Goal: Complete application form: Complete application form

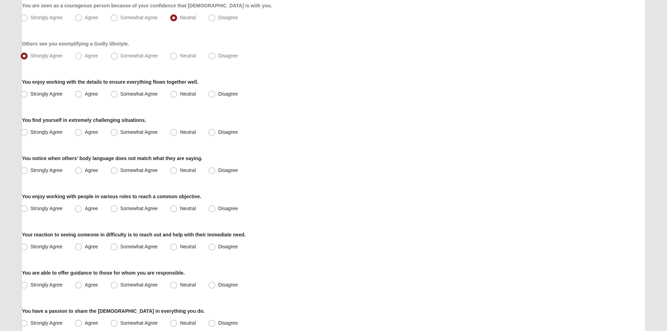
scroll to position [253, 0]
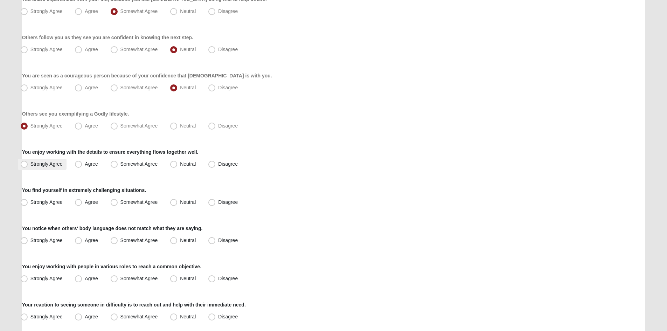
click at [31, 165] on span "Strongly Agree" at bounding box center [46, 164] width 32 height 6
click at [28, 165] on input "Strongly Agree" at bounding box center [25, 164] width 5 height 5
radio input "true"
click at [218, 203] on span "Disagree" at bounding box center [228, 202] width 20 height 6
click at [213, 203] on input "Disagree" at bounding box center [213, 202] width 5 height 5
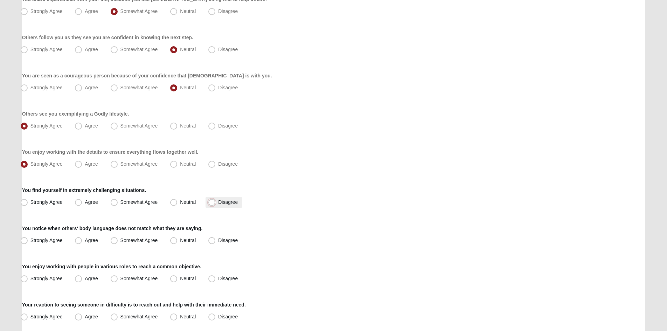
radio input "true"
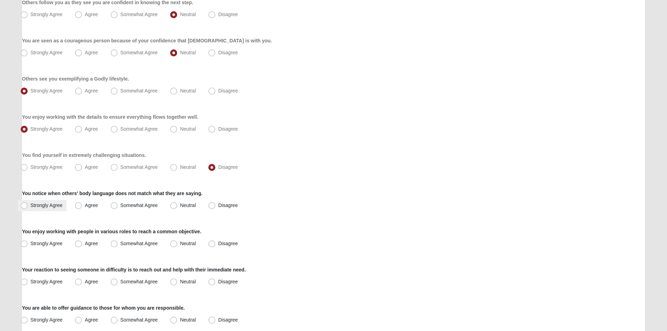
click at [44, 205] on span "Strongly Agree" at bounding box center [46, 205] width 32 height 6
click at [28, 205] on input "Strongly Agree" at bounding box center [25, 205] width 5 height 5
radio input "true"
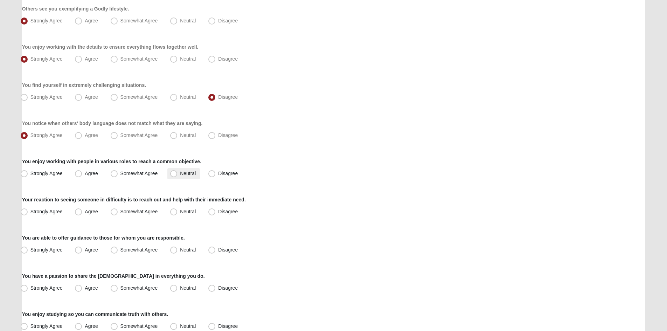
click at [180, 173] on span "Neutral" at bounding box center [188, 174] width 16 height 6
click at [175, 173] on input "Neutral" at bounding box center [175, 173] width 5 height 5
radio input "true"
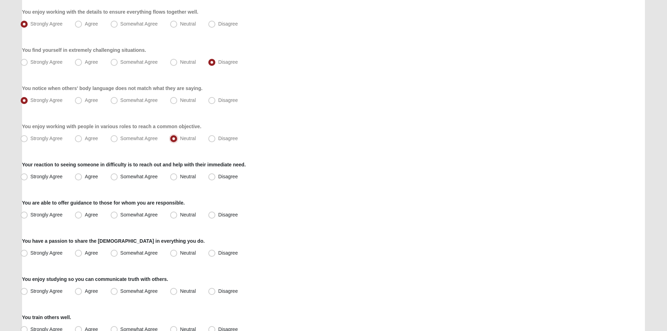
scroll to position [428, 0]
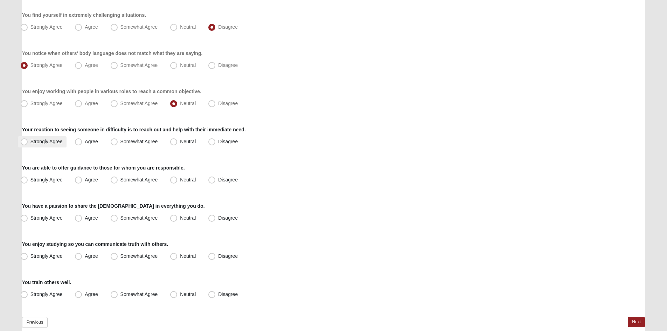
click at [37, 140] on span "Strongly Agree" at bounding box center [46, 142] width 32 height 6
click at [28, 140] on input "Strongly Agree" at bounding box center [25, 141] width 5 height 5
radio input "true"
click at [40, 179] on span "Strongly Agree" at bounding box center [46, 180] width 32 height 6
click at [28, 179] on input "Strongly Agree" at bounding box center [25, 180] width 5 height 5
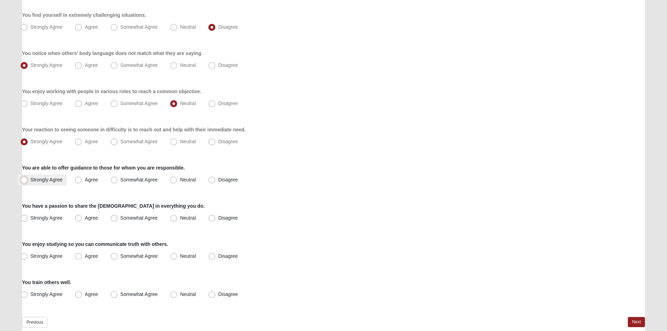
radio input "true"
click at [20, 222] on label "Strongly Agree" at bounding box center [42, 218] width 49 height 11
click at [23, 220] on input "Strongly Agree" at bounding box center [25, 218] width 5 height 5
radio input "true"
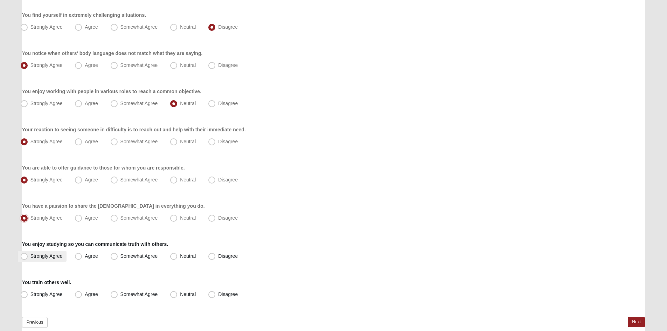
scroll to position [463, 0]
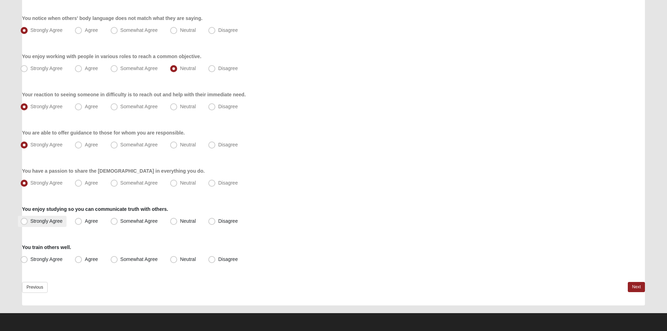
click at [45, 224] on label "Strongly Agree" at bounding box center [42, 221] width 49 height 11
click at [28, 223] on input "Strongly Agree" at bounding box center [25, 221] width 5 height 5
radio input "true"
click at [57, 257] on span "Strongly Agree" at bounding box center [46, 259] width 32 height 6
click at [28, 257] on input "Strongly Agree" at bounding box center [25, 259] width 5 height 5
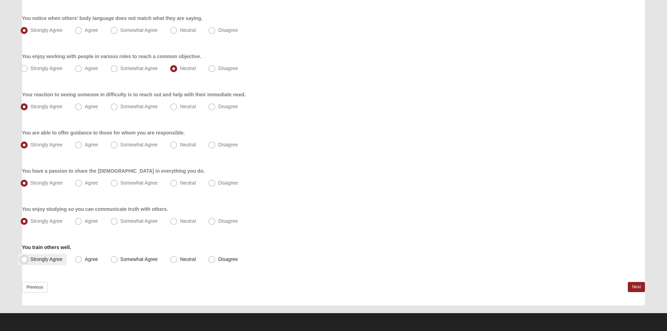
radio input "true"
click at [634, 289] on link "Next" at bounding box center [636, 287] width 17 height 10
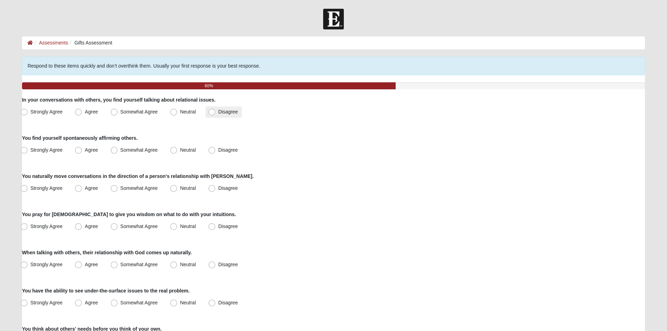
click at [218, 115] on span "Disagree" at bounding box center [228, 112] width 20 height 6
click at [212, 114] on input "Disagree" at bounding box center [213, 112] width 5 height 5
radio input "true"
click at [217, 150] on label "Disagree" at bounding box center [224, 150] width 36 height 11
click at [216, 150] on input "Disagree" at bounding box center [213, 150] width 5 height 5
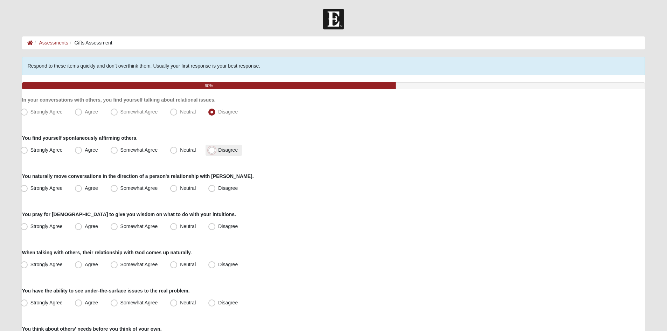
radio input "true"
click at [194, 189] on span "Neutral" at bounding box center [188, 188] width 16 height 6
click at [178, 189] on input "Neutral" at bounding box center [175, 188] width 5 height 5
radio input "true"
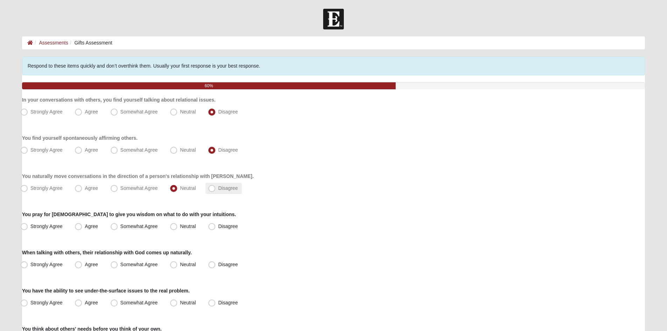
click at [232, 185] on span "Disagree" at bounding box center [228, 188] width 20 height 6
click at [216, 186] on input "Disagree" at bounding box center [213, 188] width 5 height 5
radio input "true"
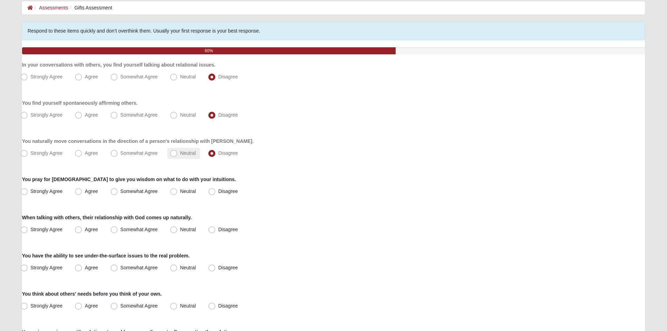
click at [168, 157] on label "Neutral" at bounding box center [183, 153] width 33 height 11
click at [173, 155] on input "Neutral" at bounding box center [175, 153] width 5 height 5
radio input "true"
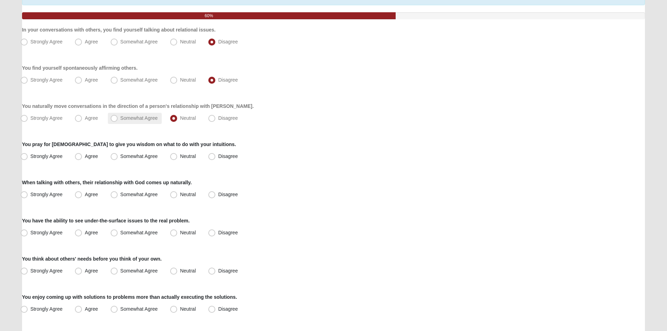
click at [124, 118] on span "Somewhat Agree" at bounding box center [138, 118] width 37 height 6
click at [118, 118] on input "Somewhat Agree" at bounding box center [115, 118] width 5 height 5
radio input "true"
click at [33, 156] on span "Strongly Agree" at bounding box center [46, 156] width 32 height 6
click at [28, 156] on input "Strongly Agree" at bounding box center [25, 156] width 5 height 5
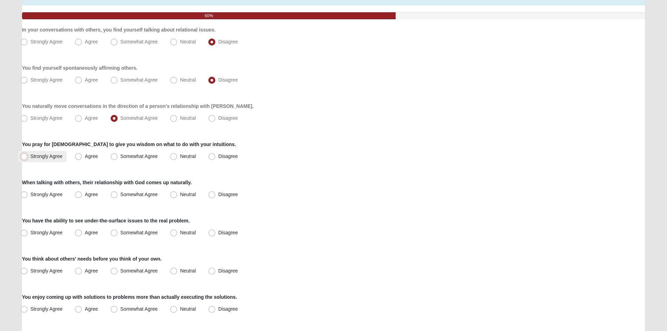
radio input "true"
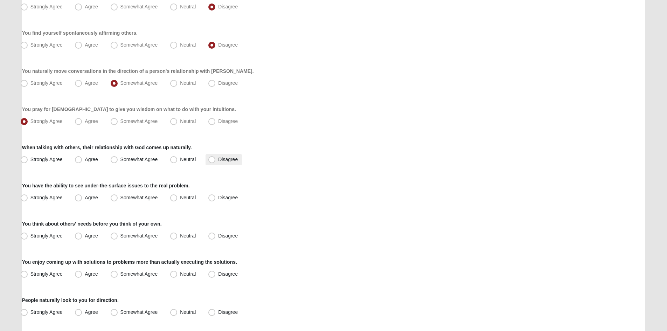
click at [217, 156] on label "Disagree" at bounding box center [224, 159] width 36 height 11
click at [216, 157] on input "Disagree" at bounding box center [213, 159] width 5 height 5
radio input "true"
click at [51, 201] on label "Strongly Agree" at bounding box center [42, 197] width 49 height 11
click at [28, 200] on input "Strongly Agree" at bounding box center [25, 197] width 5 height 5
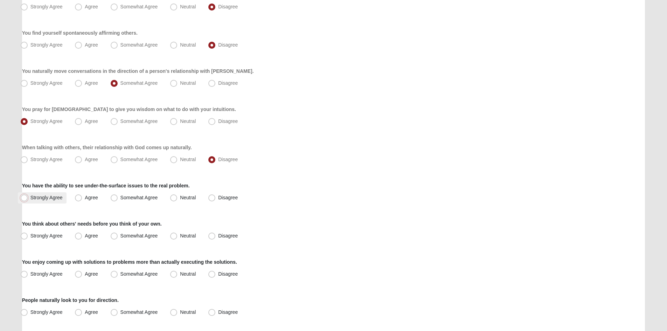
radio input "true"
click at [40, 233] on span "Strongly Agree" at bounding box center [46, 236] width 32 height 6
click at [28, 234] on input "Strongly Agree" at bounding box center [25, 236] width 5 height 5
radio input "true"
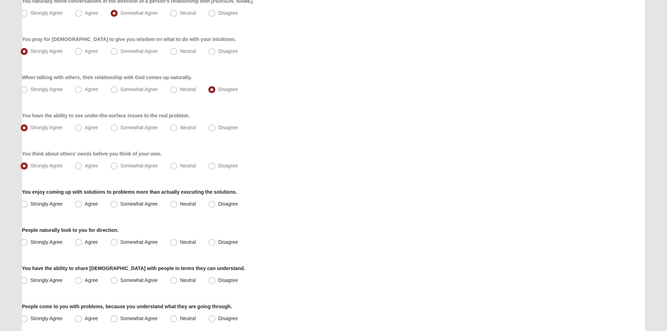
scroll to position [210, 0]
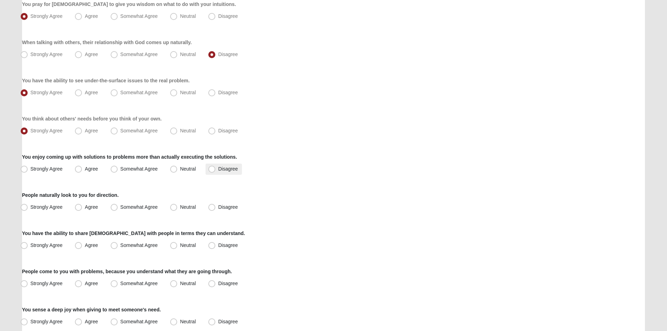
click at [218, 172] on span "Disagree" at bounding box center [228, 169] width 20 height 6
click at [213, 171] on input "Disagree" at bounding box center [213, 169] width 5 height 5
radio input "true"
click at [156, 211] on label "Somewhat Agree" at bounding box center [135, 207] width 54 height 11
click at [118, 209] on input "Somewhat Agree" at bounding box center [115, 207] width 5 height 5
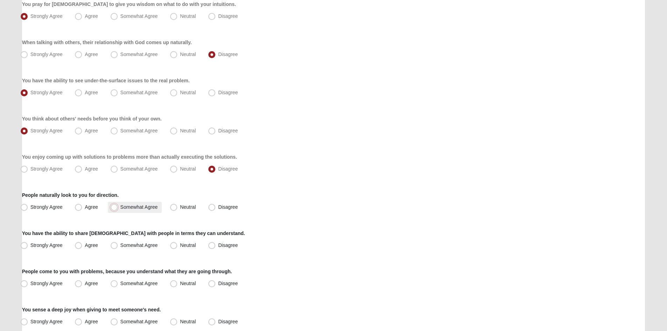
radio input "true"
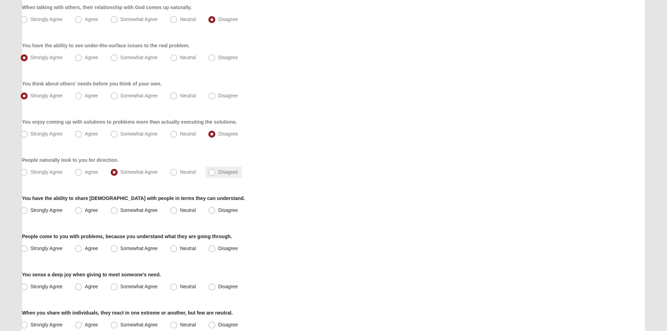
click at [207, 170] on label "Disagree" at bounding box center [224, 172] width 36 height 11
click at [211, 170] on input "Disagree" at bounding box center [213, 172] width 5 height 5
radio input "true"
click at [182, 174] on span "Neutral" at bounding box center [188, 172] width 16 height 6
click at [178, 174] on input "Neutral" at bounding box center [175, 172] width 5 height 5
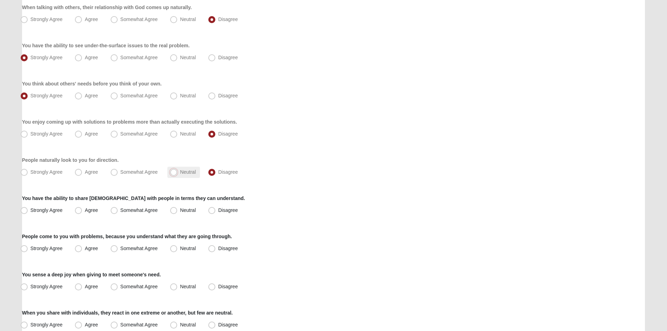
radio input "true"
click at [218, 171] on span "Disagree" at bounding box center [228, 172] width 20 height 6
click at [213, 171] on input "Disagree" at bounding box center [213, 172] width 5 height 5
radio input "true"
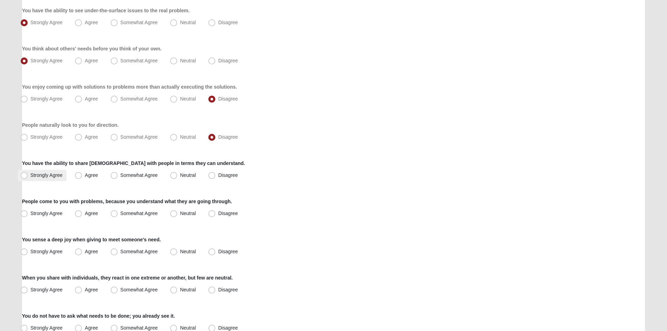
click at [46, 178] on label "Strongly Agree" at bounding box center [42, 175] width 49 height 11
click at [28, 178] on input "Strongly Agree" at bounding box center [25, 175] width 5 height 5
radio input "true"
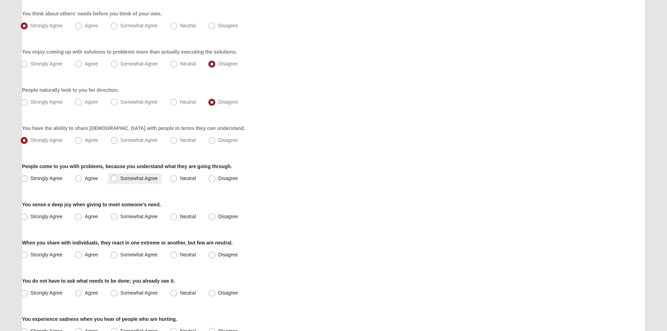
click at [119, 179] on label "Somewhat Agree" at bounding box center [135, 178] width 54 height 11
click at [118, 179] on input "Somewhat Agree" at bounding box center [115, 178] width 5 height 5
radio input "true"
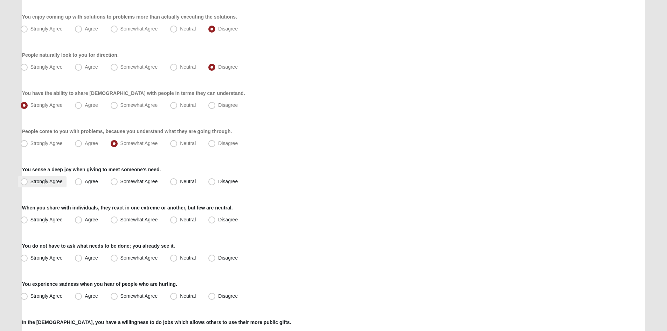
click at [48, 178] on label "Strongly Agree" at bounding box center [42, 181] width 49 height 11
click at [28, 179] on input "Strongly Agree" at bounding box center [25, 181] width 5 height 5
radio input "true"
click at [94, 222] on label "Agree" at bounding box center [87, 219] width 30 height 11
click at [82, 222] on input "Agree" at bounding box center [80, 219] width 5 height 5
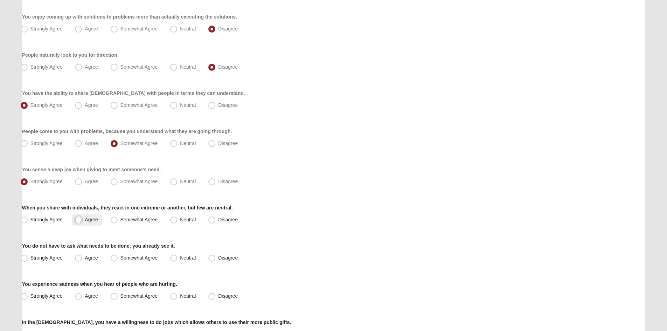
radio input "true"
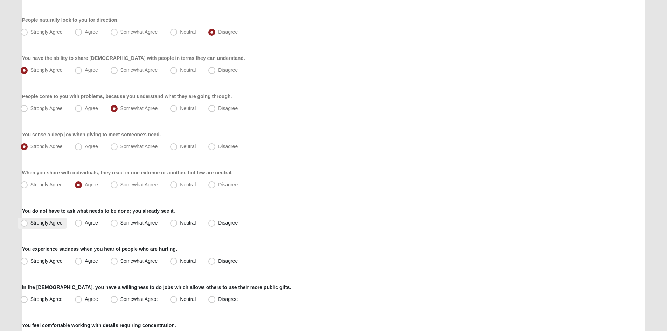
click at [49, 223] on span "Strongly Agree" at bounding box center [46, 223] width 32 height 6
click at [28, 223] on input "Strongly Agree" at bounding box center [25, 223] width 5 height 5
radio input "true"
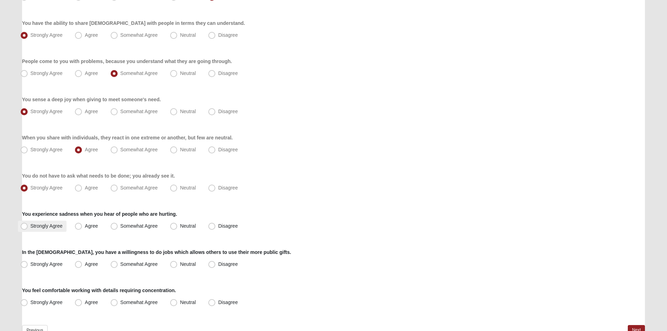
click at [48, 221] on label "Strongly Agree" at bounding box center [42, 226] width 49 height 11
click at [28, 224] on input "Strongly Agree" at bounding box center [25, 226] width 5 height 5
radio input "true"
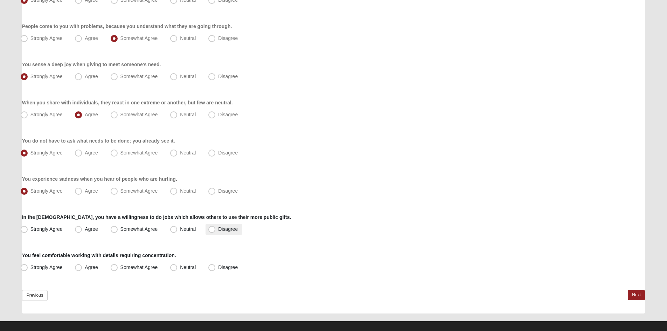
click at [218, 230] on span "Disagree" at bounding box center [228, 229] width 20 height 6
click at [211, 230] on input "Disagree" at bounding box center [213, 229] width 5 height 5
radio input "true"
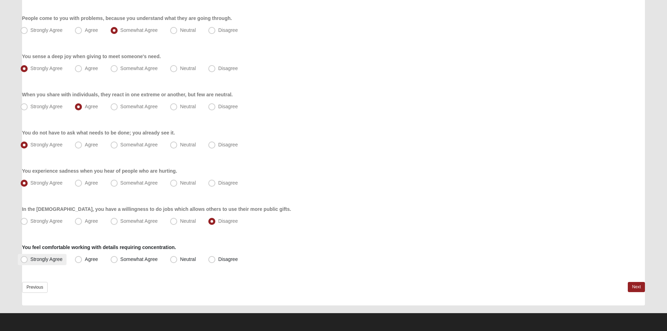
click at [30, 259] on span "Strongly Agree" at bounding box center [46, 259] width 32 height 6
click at [28, 259] on input "Strongly Agree" at bounding box center [25, 259] width 5 height 5
radio input "true"
click at [635, 287] on link "Next" at bounding box center [636, 287] width 17 height 10
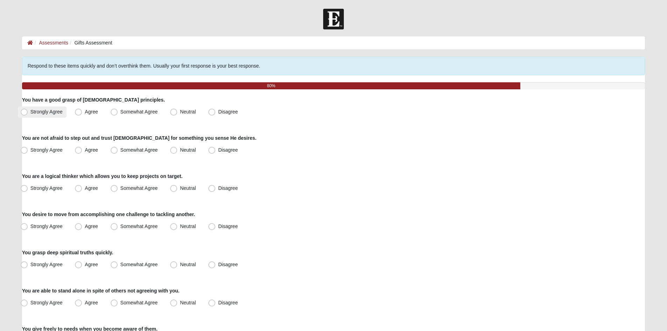
click at [29, 114] on label "Strongly Agree" at bounding box center [42, 111] width 49 height 11
click at [28, 114] on input "Strongly Agree" at bounding box center [25, 112] width 5 height 5
radio input "true"
click at [96, 116] on label "Agree" at bounding box center [87, 111] width 30 height 11
click at [82, 114] on input "Agree" at bounding box center [80, 112] width 5 height 5
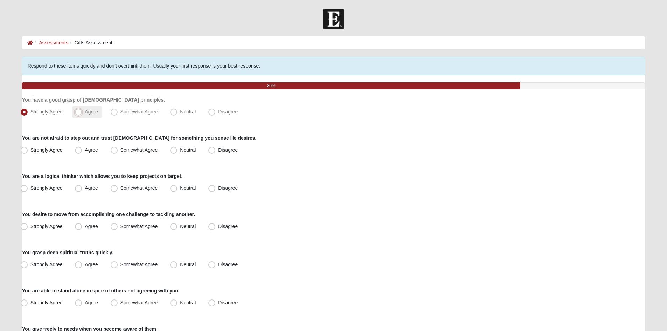
radio input "true"
click at [51, 150] on span "Strongly Agree" at bounding box center [46, 150] width 32 height 6
click at [28, 150] on input "Strongly Agree" at bounding box center [25, 150] width 5 height 5
radio input "true"
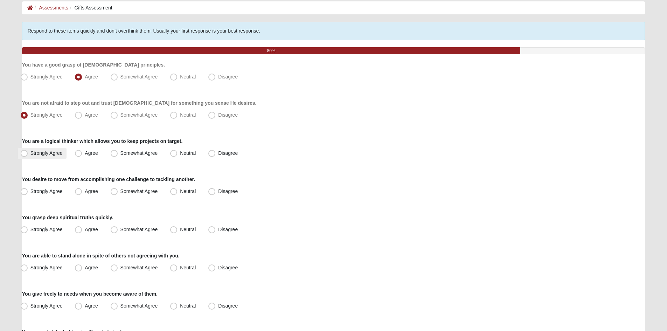
click at [43, 148] on label "Strongly Agree" at bounding box center [42, 153] width 49 height 11
click at [28, 151] on input "Strongly Agree" at bounding box center [25, 153] width 5 height 5
radio input "true"
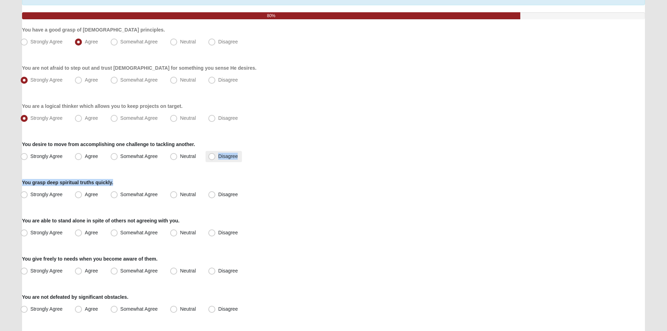
click at [218, 159] on span "Disagree" at bounding box center [228, 156] width 20 height 6
click at [211, 159] on input "Disagree" at bounding box center [213, 156] width 5 height 5
radio input "true"
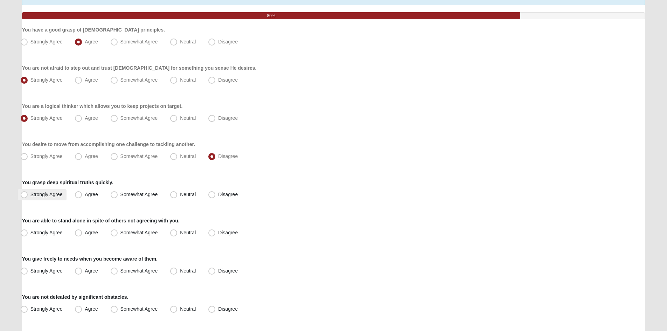
click at [59, 195] on span "Strongly Agree" at bounding box center [46, 195] width 32 height 6
click at [28, 195] on input "Strongly Agree" at bounding box center [25, 194] width 5 height 5
radio input "true"
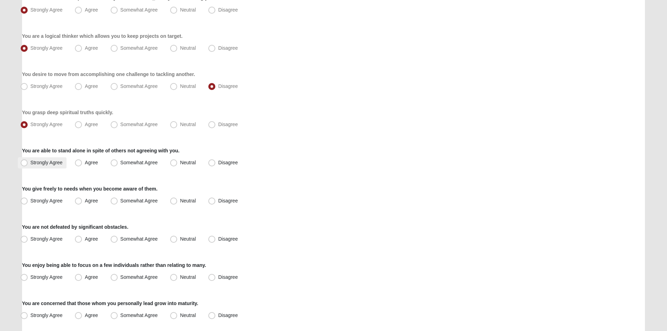
click at [58, 163] on span "Strongly Agree" at bounding box center [46, 163] width 32 height 6
click at [28, 163] on input "Strongly Agree" at bounding box center [25, 162] width 5 height 5
radio input "true"
click at [32, 200] on span "Strongly Agree" at bounding box center [46, 201] width 32 height 6
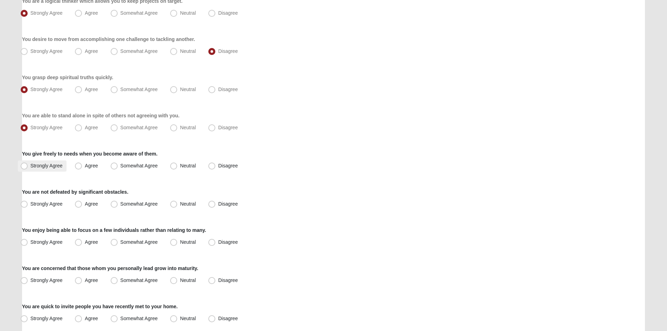
click at [36, 167] on span "Strongly Agree" at bounding box center [46, 166] width 32 height 6
click at [28, 167] on input "Strongly Agree" at bounding box center [25, 166] width 5 height 5
radio input "true"
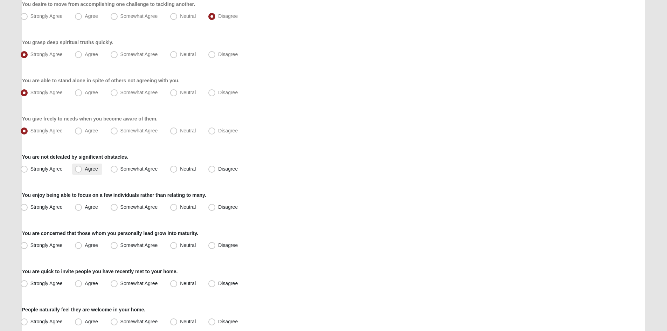
click at [92, 172] on label "Agree" at bounding box center [87, 169] width 30 height 11
click at [82, 171] on input "Agree" at bounding box center [80, 169] width 5 height 5
radio input "true"
click at [49, 207] on span "Strongly Agree" at bounding box center [46, 207] width 32 height 6
click at [28, 207] on input "Strongly Agree" at bounding box center [25, 207] width 5 height 5
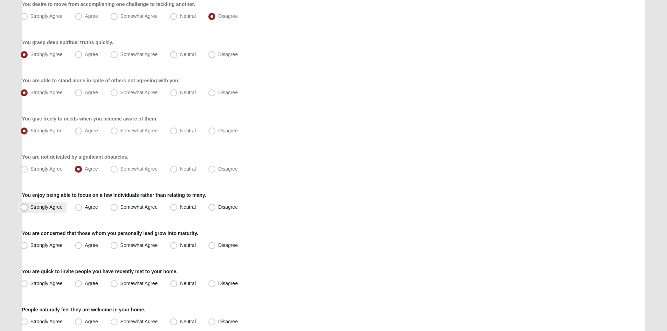
radio input "true"
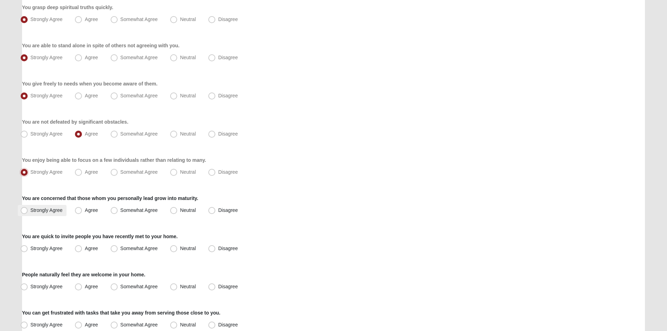
scroll to position [280, 0]
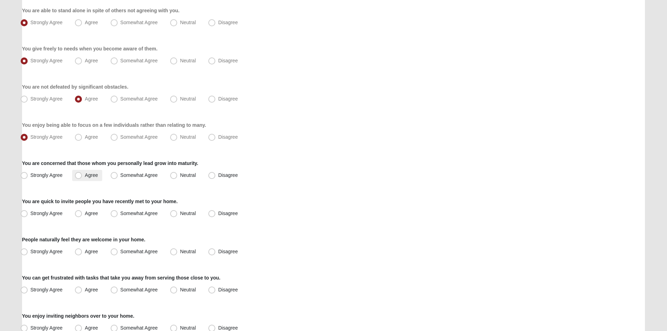
click at [92, 178] on span "Agree" at bounding box center [91, 175] width 13 height 6
click at [82, 178] on input "Agree" at bounding box center [80, 175] width 5 height 5
radio input "true"
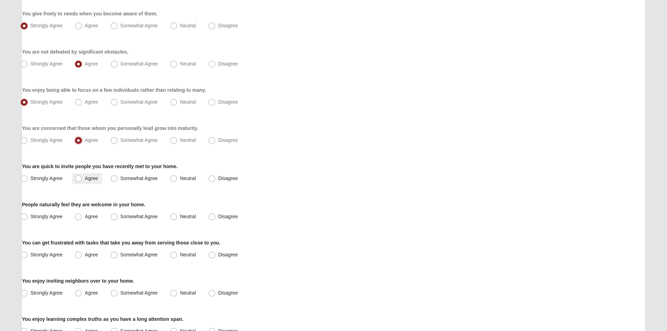
scroll to position [350, 0]
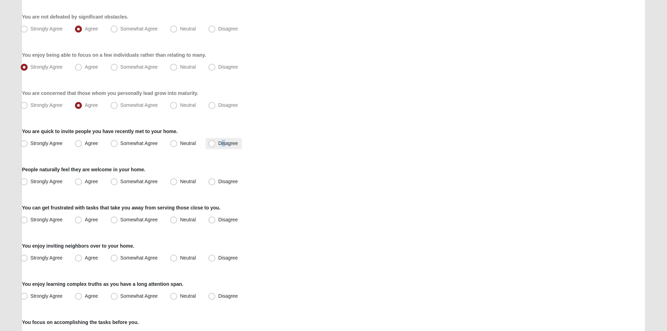
click at [224, 146] on label "Disagree" at bounding box center [224, 143] width 36 height 11
click at [223, 145] on span "Disagree" at bounding box center [228, 143] width 20 height 6
click at [216, 145] on input "Disagree" at bounding box center [213, 143] width 5 height 5
radio input "true"
click at [64, 182] on label "Strongly Agree" at bounding box center [42, 181] width 49 height 11
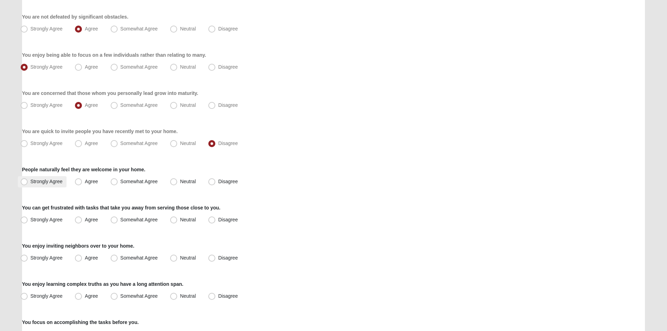
click at [28, 182] on input "Strongly Agree" at bounding box center [25, 181] width 5 height 5
radio input "true"
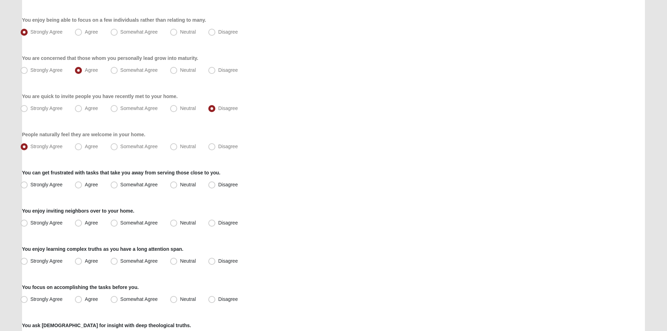
click at [91, 153] on div "Respond to these items quickly and don’t overthink them. Usually your first res…" at bounding box center [333, 28] width 623 height 712
click at [92, 147] on span "Agree" at bounding box center [91, 147] width 13 height 6
click at [82, 147] on input "Agree" at bounding box center [80, 146] width 5 height 5
radio input "true"
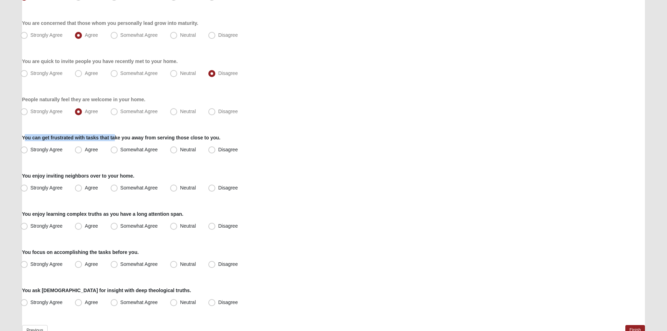
drag, startPoint x: 26, startPoint y: 137, endPoint x: 115, endPoint y: 137, distance: 88.9
click at [115, 137] on label "You can get frustrated with tasks that take you away from serving those close t…" at bounding box center [121, 137] width 199 height 7
drag, startPoint x: 95, startPoint y: 138, endPoint x: 158, endPoint y: 139, distance: 62.3
click at [158, 139] on label "You can get frustrated with tasks that take you away from serving those close t…" at bounding box center [121, 137] width 199 height 7
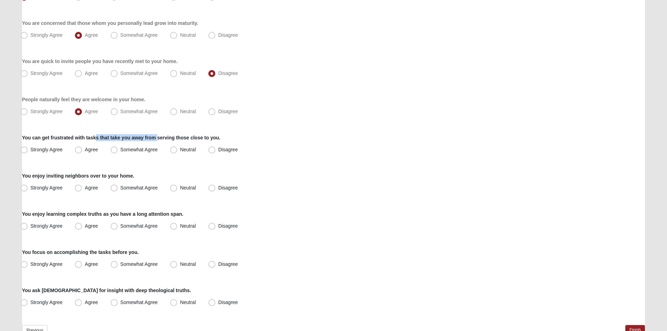
click at [158, 139] on label "You can get frustrated with tasks that take you away from serving those close t…" at bounding box center [121, 137] width 199 height 7
drag, startPoint x: 24, startPoint y: 137, endPoint x: 220, endPoint y: 138, distance: 196.1
click at [220, 138] on label "You can get frustrated with tasks that take you away from serving those close t…" at bounding box center [121, 137] width 199 height 7
click at [84, 139] on label "You can get frustrated with tasks that take you away from serving those close t…" at bounding box center [121, 137] width 199 height 7
click at [208, 149] on label "Disagree" at bounding box center [224, 149] width 36 height 11
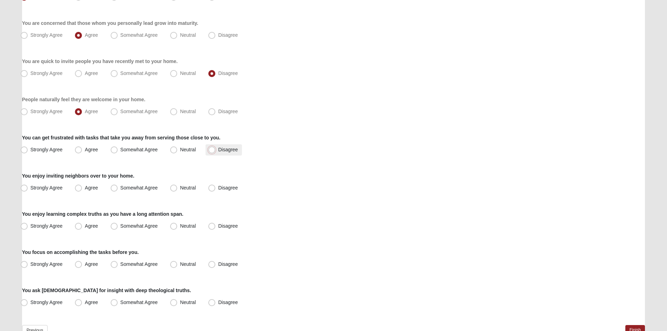
click at [211, 149] on input "Disagree" at bounding box center [213, 149] width 5 height 5
radio input "true"
click at [218, 188] on span "Disagree" at bounding box center [228, 188] width 20 height 6
click at [211, 188] on input "Disagree" at bounding box center [213, 188] width 5 height 5
radio input "true"
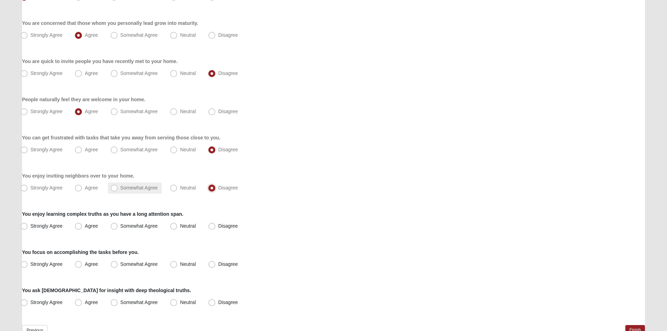
scroll to position [455, 0]
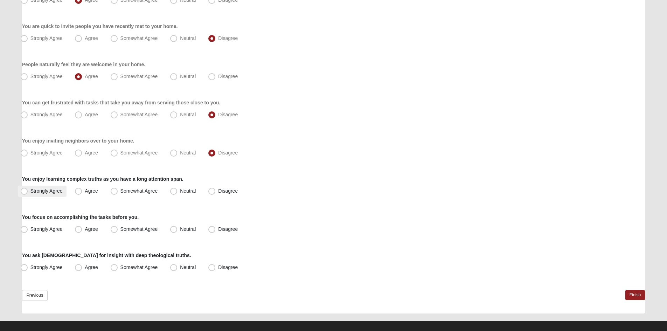
click at [44, 196] on label "Strongly Agree" at bounding box center [42, 191] width 49 height 11
click at [28, 193] on input "Strongly Agree" at bounding box center [25, 191] width 5 height 5
radio input "true"
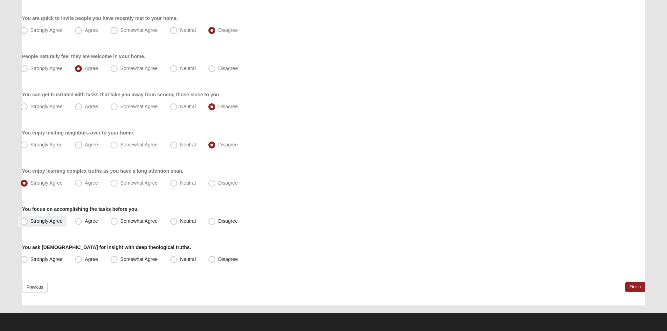
click at [42, 222] on span "Strongly Agree" at bounding box center [46, 221] width 32 height 6
click at [28, 222] on input "Strongly Agree" at bounding box center [25, 221] width 5 height 5
radio input "true"
click at [42, 257] on span "Strongly Agree" at bounding box center [46, 259] width 32 height 6
click at [28, 257] on input "Strongly Agree" at bounding box center [25, 259] width 5 height 5
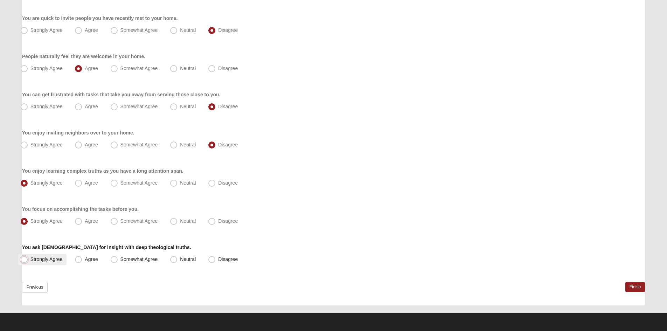
radio input "true"
click at [638, 285] on link "Finish" at bounding box center [635, 287] width 20 height 10
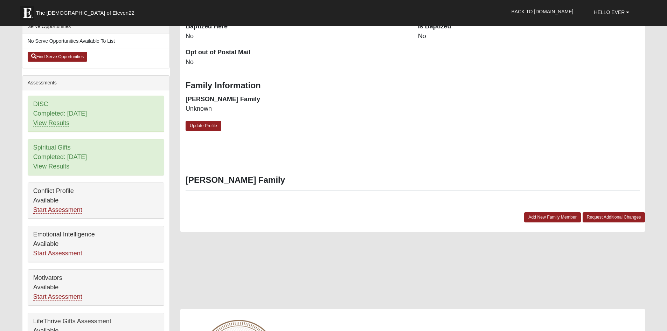
scroll to position [245, 0]
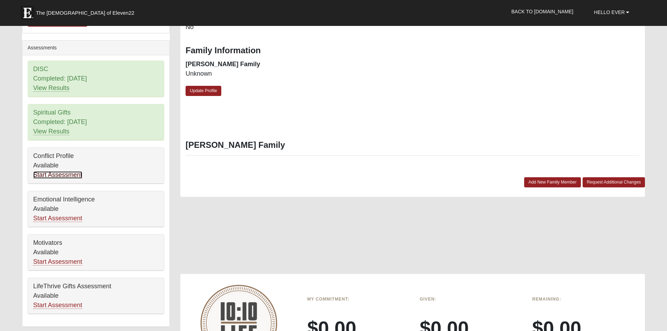
click at [77, 177] on link "Start Assessment" at bounding box center [57, 174] width 49 height 7
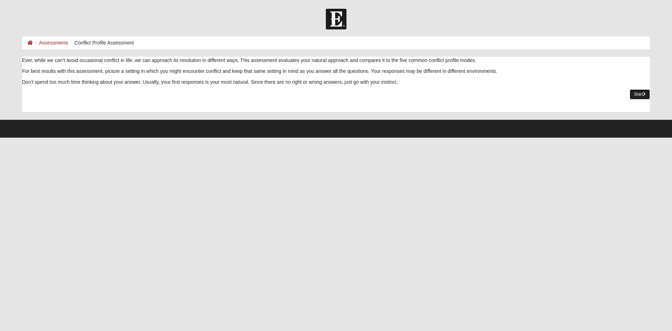
click at [643, 95] on icon at bounding box center [644, 94] width 3 height 4
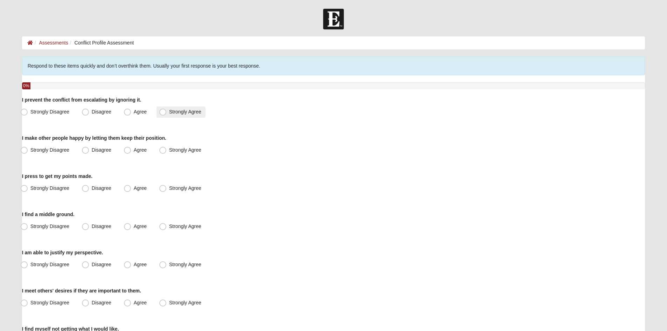
click at [177, 113] on span "Strongly Agree" at bounding box center [185, 112] width 32 height 6
click at [167, 113] on input "Strongly Agree" at bounding box center [164, 112] width 5 height 5
radio input "true"
click at [35, 114] on span "Strongly Disagree" at bounding box center [49, 112] width 39 height 6
click at [28, 114] on input "Strongly Disagree" at bounding box center [25, 112] width 5 height 5
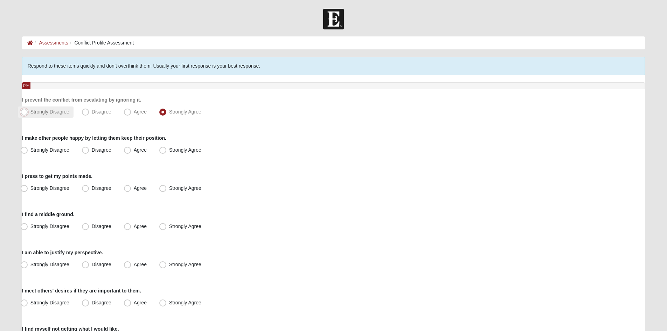
radio input "true"
click at [115, 154] on label "Disagree" at bounding box center [97, 150] width 36 height 11
click at [89, 152] on input "Disagree" at bounding box center [87, 150] width 5 height 5
radio input "true"
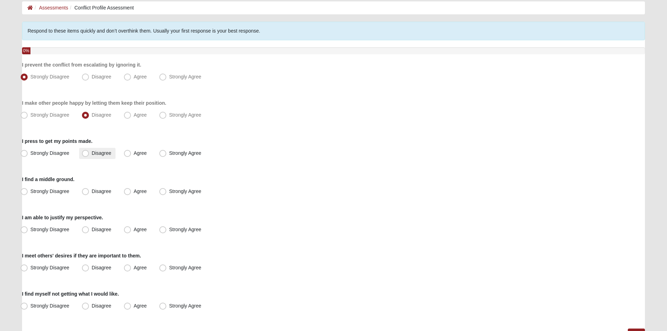
click at [92, 152] on span "Disagree" at bounding box center [102, 153] width 20 height 6
click at [85, 152] on input "Disagree" at bounding box center [87, 153] width 5 height 5
radio input "true"
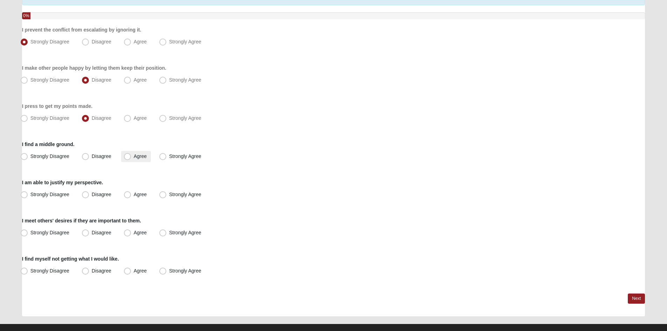
click at [134, 155] on span "Agree" at bounding box center [140, 156] width 13 height 6
click at [127, 155] on input "Agree" at bounding box center [129, 156] width 5 height 5
radio input "true"
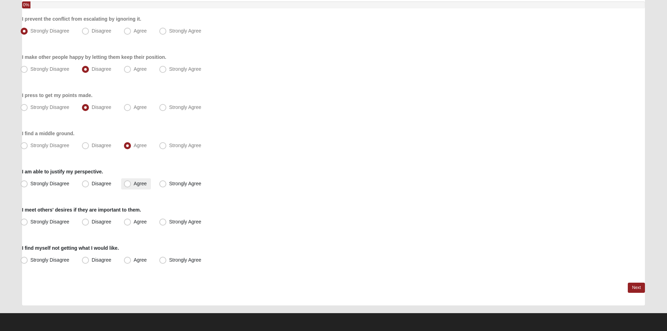
click at [142, 183] on span "Agree" at bounding box center [140, 184] width 13 height 6
click at [131, 183] on input "Agree" at bounding box center [129, 183] width 5 height 5
radio input "true"
click at [169, 220] on span "Strongly Agree" at bounding box center [185, 222] width 32 height 6
click at [167, 220] on input "Strongly Agree" at bounding box center [164, 222] width 5 height 5
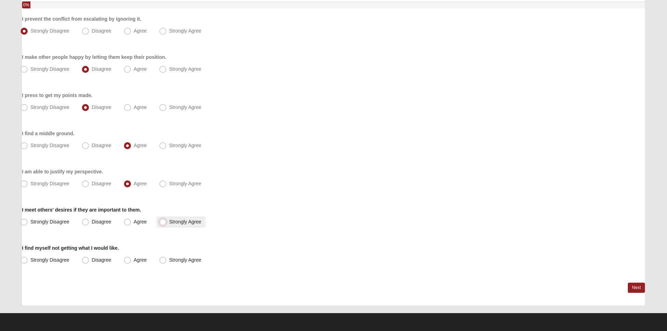
radio input "true"
click at [134, 257] on span "Agree" at bounding box center [140, 260] width 13 height 6
click at [131, 258] on input "Agree" at bounding box center [129, 260] width 5 height 5
radio input "true"
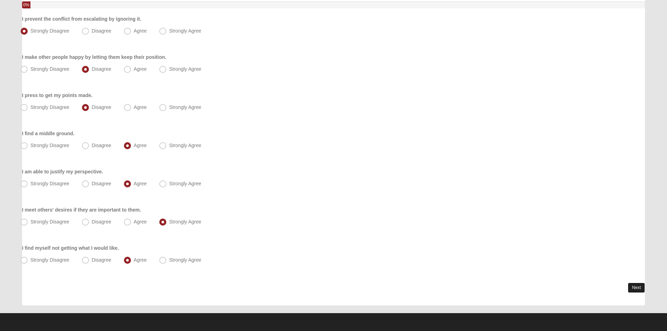
click at [630, 287] on link "Next" at bounding box center [636, 288] width 17 height 10
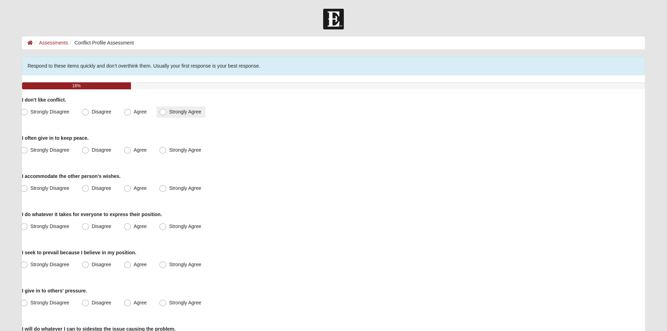
click at [171, 114] on span "Strongly Agree" at bounding box center [185, 112] width 32 height 6
click at [167, 114] on input "Strongly Agree" at bounding box center [164, 112] width 5 height 5
radio input "true"
click at [94, 147] on span "Disagree" at bounding box center [102, 150] width 20 height 6
click at [89, 148] on input "Disagree" at bounding box center [87, 150] width 5 height 5
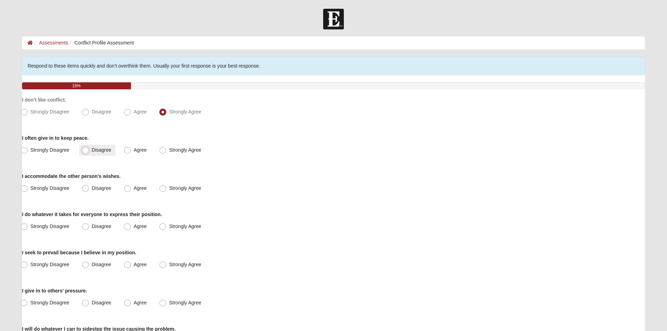
radio input "true"
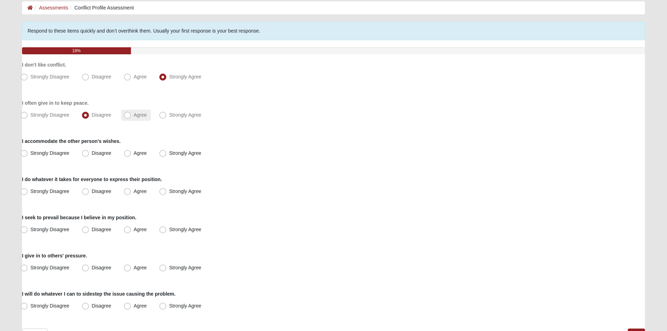
click at [134, 119] on label "Agree" at bounding box center [136, 115] width 30 height 11
click at [131, 117] on input "Agree" at bounding box center [129, 115] width 5 height 5
radio input "true"
click at [143, 158] on label "Agree" at bounding box center [136, 153] width 30 height 11
click at [131, 155] on input "Agree" at bounding box center [129, 153] width 5 height 5
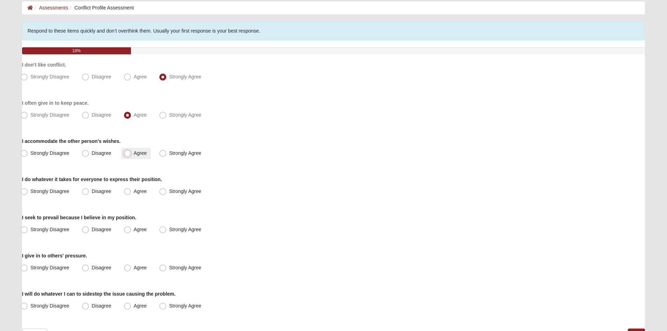
radio input "true"
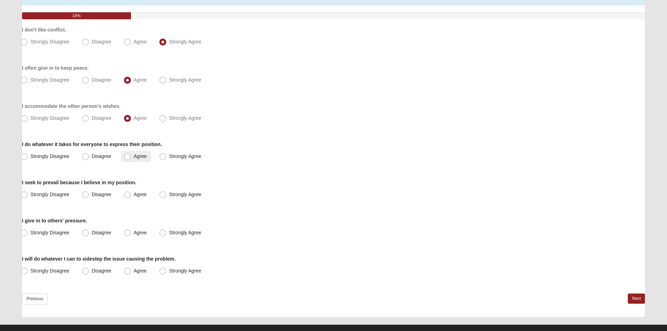
click at [134, 157] on span "Agree" at bounding box center [140, 156] width 13 height 6
click at [130, 157] on input "Agree" at bounding box center [129, 156] width 5 height 5
radio input "true"
click at [101, 191] on label "Disagree" at bounding box center [97, 194] width 36 height 11
click at [89, 192] on input "Disagree" at bounding box center [87, 194] width 5 height 5
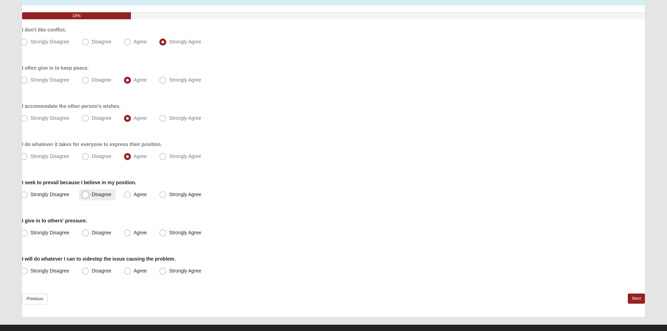
radio input "true"
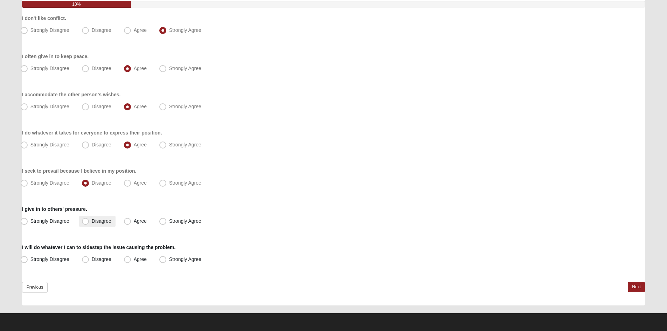
click at [92, 221] on span "Disagree" at bounding box center [102, 221] width 20 height 6
click at [86, 221] on input "Disagree" at bounding box center [87, 221] width 5 height 5
radio input "true"
click at [134, 260] on span "Agree" at bounding box center [140, 259] width 13 height 6
click at [131, 260] on input "Agree" at bounding box center [129, 259] width 5 height 5
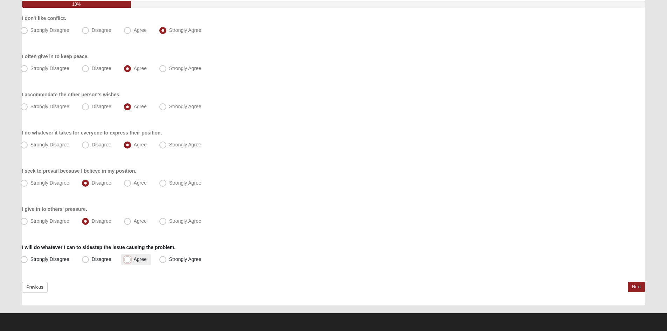
radio input "true"
click at [634, 289] on link "Next" at bounding box center [636, 287] width 17 height 10
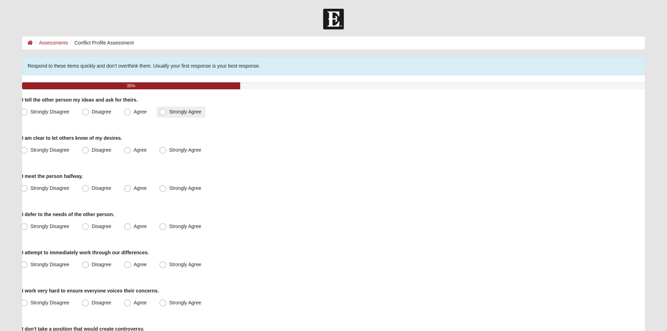
click at [171, 113] on span "Strongly Agree" at bounding box center [185, 112] width 32 height 6
click at [167, 113] on input "Strongly Agree" at bounding box center [164, 112] width 5 height 5
radio input "true"
click at [143, 154] on label "Agree" at bounding box center [136, 150] width 30 height 11
click at [131, 152] on input "Agree" at bounding box center [129, 150] width 5 height 5
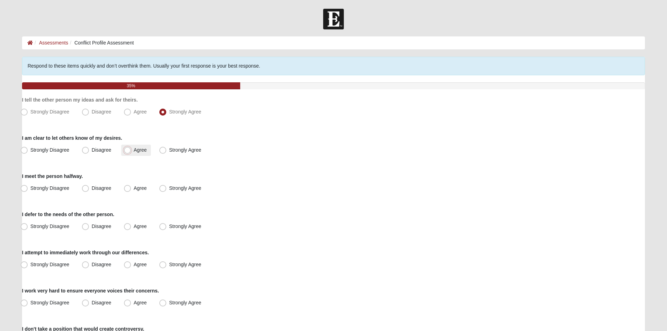
radio input "true"
click at [143, 191] on label "Agree" at bounding box center [136, 188] width 30 height 11
click at [131, 190] on input "Agree" at bounding box center [129, 188] width 5 height 5
radio input "true"
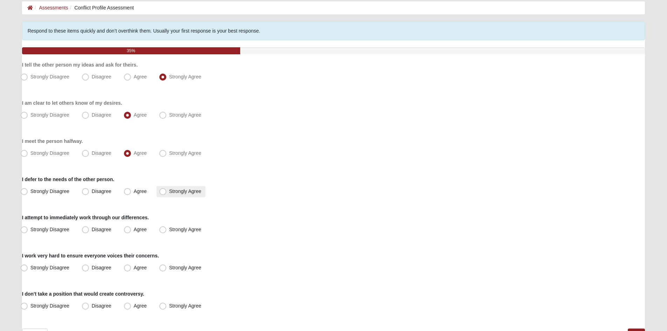
click at [171, 193] on span "Strongly Agree" at bounding box center [185, 191] width 32 height 6
click at [167, 193] on input "Strongly Agree" at bounding box center [164, 191] width 5 height 5
radio input "true"
click at [169, 233] on label "Strongly Agree" at bounding box center [181, 229] width 49 height 11
click at [167, 232] on input "Strongly Agree" at bounding box center [164, 229] width 5 height 5
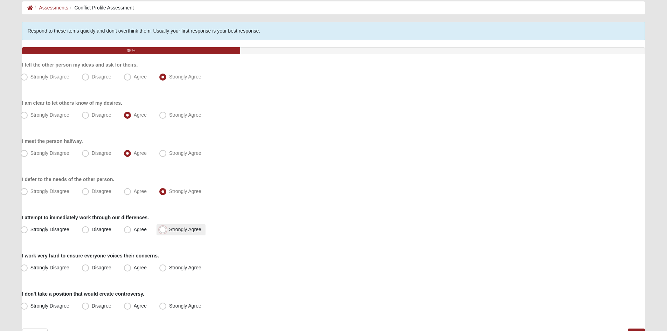
radio input "true"
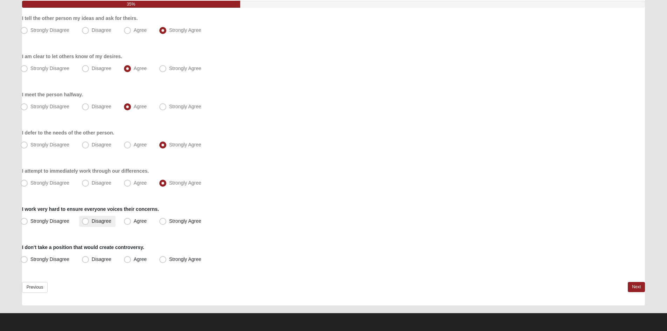
click at [104, 223] on span "Disagree" at bounding box center [102, 221] width 20 height 6
click at [89, 223] on input "Disagree" at bounding box center [87, 221] width 5 height 5
radio input "true"
click at [30, 224] on span "Strongly Disagree" at bounding box center [49, 221] width 39 height 6
click at [23, 223] on input "Strongly Disagree" at bounding box center [25, 221] width 5 height 5
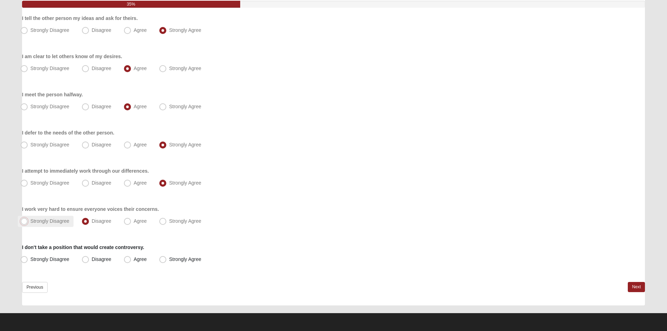
radio input "true"
click at [169, 259] on span "Strongly Agree" at bounding box center [185, 259] width 32 height 6
click at [163, 259] on input "Strongly Agree" at bounding box center [164, 259] width 5 height 5
radio input "true"
click at [627, 285] on div "Previous Next" at bounding box center [333, 293] width 623 height 23
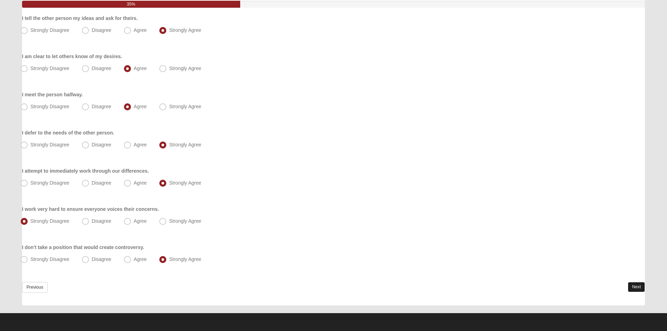
click at [628, 287] on link "Next" at bounding box center [636, 287] width 17 height 10
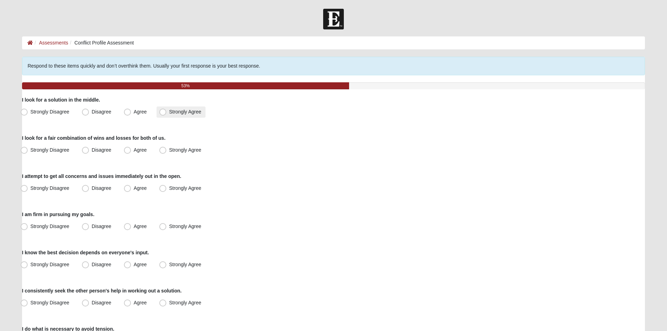
click at [175, 112] on span "Strongly Agree" at bounding box center [185, 112] width 32 height 6
click at [167, 112] on input "Strongly Agree" at bounding box center [164, 112] width 5 height 5
radio input "true"
click at [167, 152] on label "Strongly Agree" at bounding box center [181, 150] width 49 height 11
click at [167, 152] on input "Strongly Agree" at bounding box center [164, 150] width 5 height 5
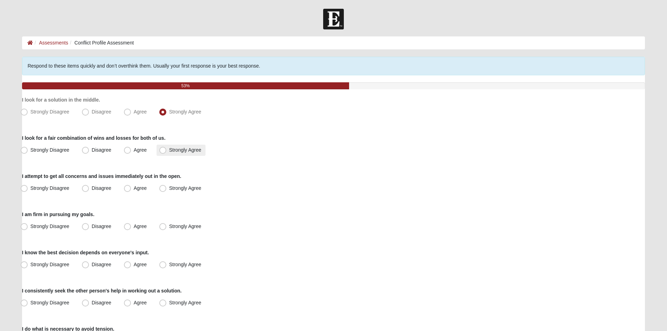
radio input "true"
click at [91, 153] on label "Disagree" at bounding box center [97, 150] width 36 height 11
click at [89, 152] on input "Disagree" at bounding box center [87, 150] width 5 height 5
radio input "true"
drag, startPoint x: 99, startPoint y: 198, endPoint x: 282, endPoint y: 241, distance: 188.0
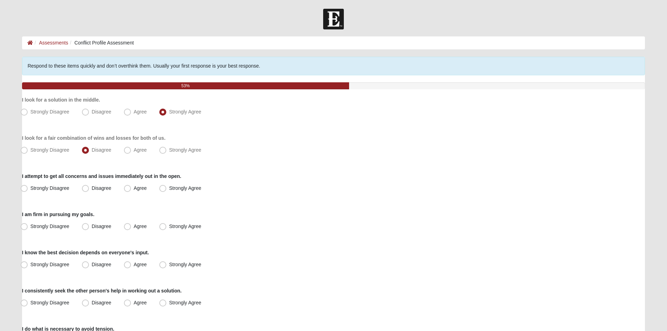
click at [282, 241] on div "Respond to these items quickly and don’t overthink them. Usually your first res…" at bounding box center [333, 222] width 623 height 330
click at [99, 192] on label "Disagree" at bounding box center [97, 188] width 36 height 11
click at [89, 190] on input "Disagree" at bounding box center [87, 188] width 5 height 5
radio input "true"
click at [88, 231] on label "Disagree" at bounding box center [97, 226] width 36 height 11
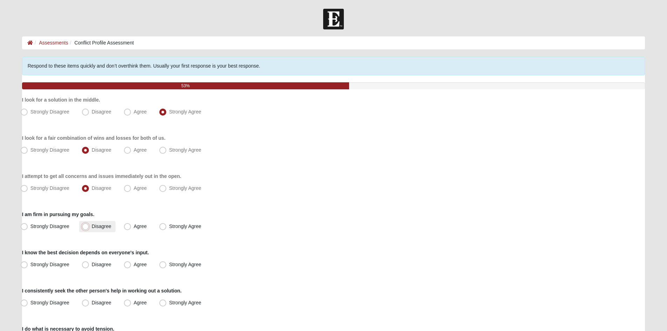
click at [88, 229] on input "Disagree" at bounding box center [87, 226] width 5 height 5
radio input "true"
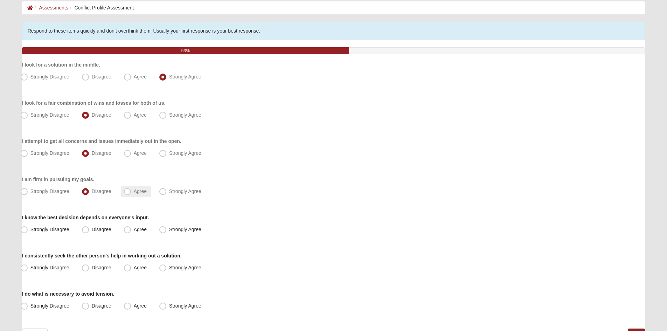
click at [134, 192] on span "Agree" at bounding box center [140, 191] width 13 height 6
click at [127, 192] on input "Agree" at bounding box center [129, 191] width 5 height 5
radio input "true"
click at [183, 227] on span "Strongly Agree" at bounding box center [185, 230] width 32 height 6
click at [167, 227] on input "Strongly Agree" at bounding box center [164, 229] width 5 height 5
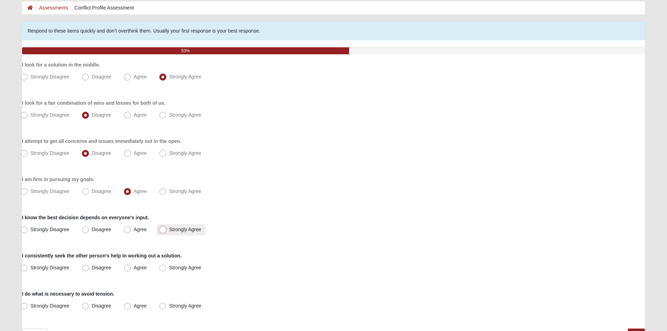
radio input "true"
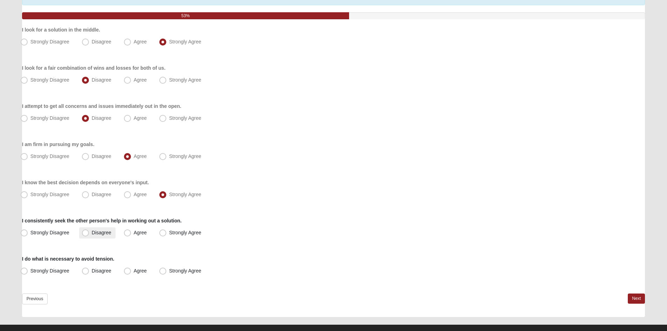
click at [105, 233] on span "Disagree" at bounding box center [102, 233] width 20 height 6
click at [89, 233] on input "Disagree" at bounding box center [87, 232] width 5 height 5
radio input "true"
click at [37, 239] on div "Respond to these items quickly and don’t overthink them. Usually your first res…" at bounding box center [333, 152] width 623 height 330
click at [43, 234] on span "Strongly Disagree" at bounding box center [49, 233] width 39 height 6
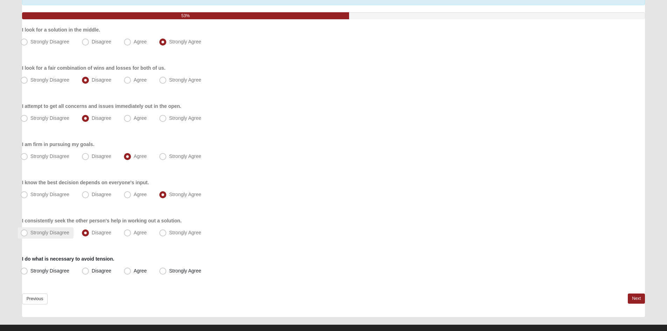
click at [28, 234] on input "Strongly Disagree" at bounding box center [25, 232] width 5 height 5
radio input "true"
click at [98, 271] on span "Disagree" at bounding box center [102, 271] width 20 height 6
click at [89, 271] on input "Disagree" at bounding box center [87, 271] width 5 height 5
radio input "true"
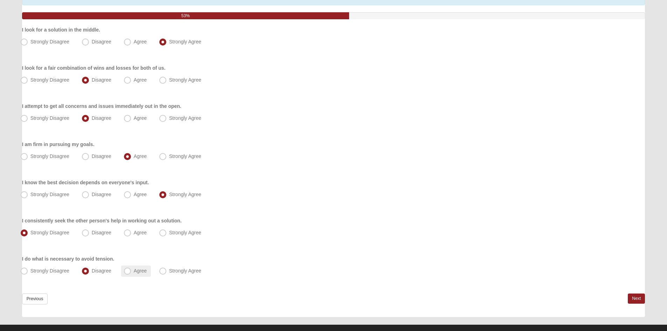
click at [141, 267] on label "Agree" at bounding box center [136, 270] width 30 height 11
click at [131, 269] on input "Agree" at bounding box center [129, 271] width 5 height 5
radio input "true"
click at [631, 297] on link "Next" at bounding box center [636, 298] width 17 height 10
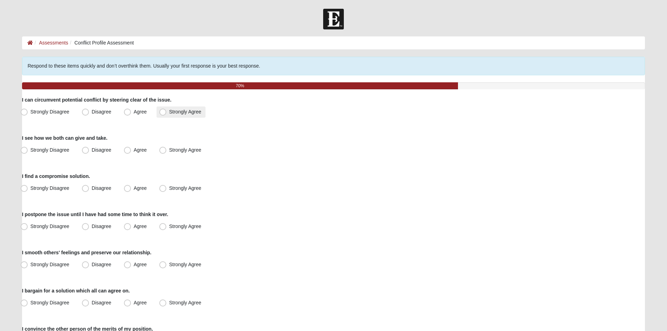
click at [171, 115] on label "Strongly Agree" at bounding box center [181, 111] width 49 height 11
click at [167, 114] on input "Strongly Agree" at bounding box center [164, 112] width 5 height 5
radio input "true"
click at [168, 152] on label "Strongly Agree" at bounding box center [181, 150] width 49 height 11
click at [167, 152] on input "Strongly Agree" at bounding box center [164, 150] width 5 height 5
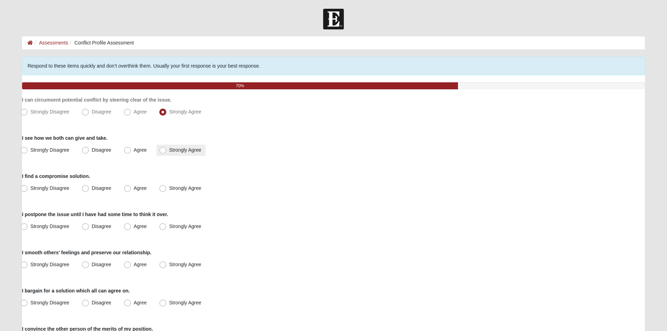
radio input "true"
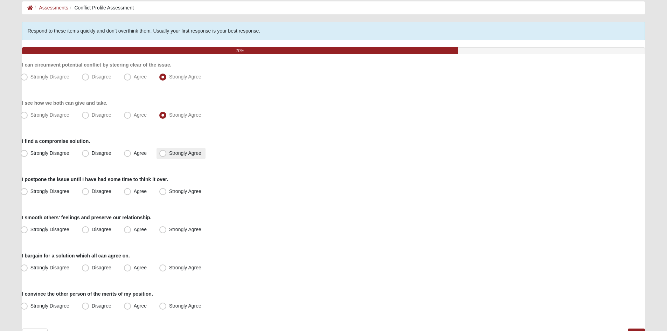
click at [169, 154] on span "Strongly Agree" at bounding box center [185, 153] width 32 height 6
click at [163, 154] on input "Strongly Agree" at bounding box center [164, 153] width 5 height 5
radio input "true"
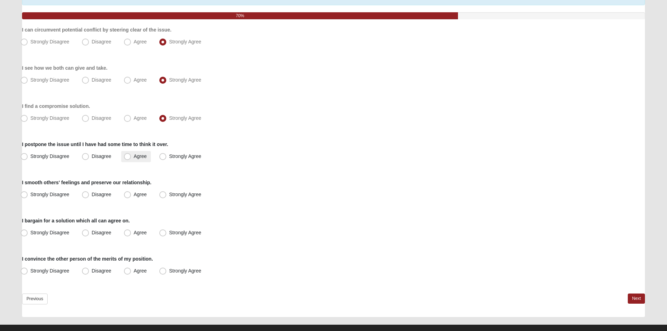
click at [134, 155] on span "Agree" at bounding box center [140, 156] width 13 height 6
click at [130, 155] on input "Agree" at bounding box center [129, 156] width 5 height 5
radio input "true"
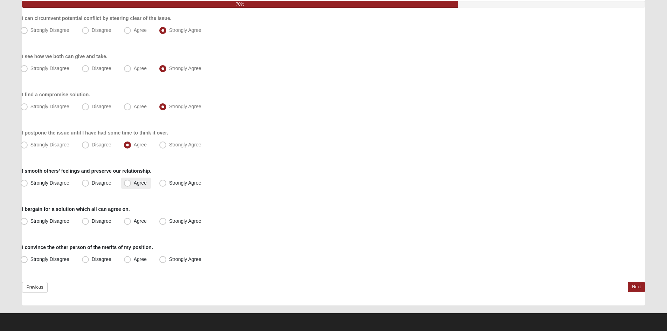
click at [134, 182] on span "Agree" at bounding box center [140, 183] width 13 height 6
click at [127, 182] on input "Agree" at bounding box center [129, 183] width 5 height 5
radio input "true"
click at [168, 182] on label "Strongly Agree" at bounding box center [181, 183] width 49 height 11
click at [167, 182] on input "Strongly Agree" at bounding box center [164, 183] width 5 height 5
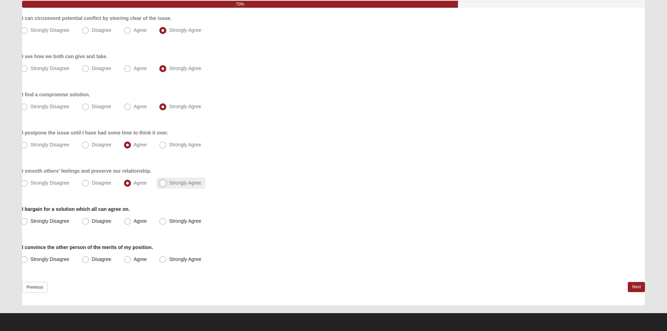
radio input "true"
click at [183, 224] on label "Strongly Agree" at bounding box center [181, 221] width 49 height 11
click at [167, 223] on input "Strongly Agree" at bounding box center [164, 221] width 5 height 5
radio input "true"
click at [133, 262] on label "Agree" at bounding box center [136, 259] width 30 height 11
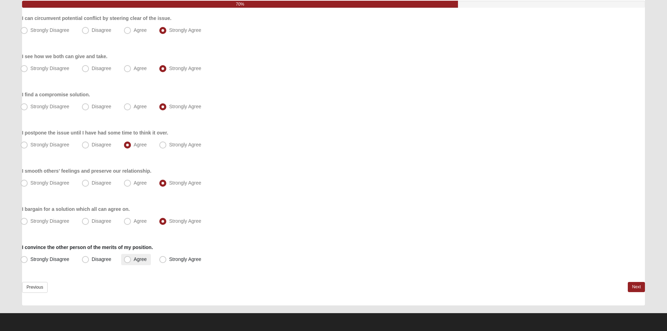
click at [131, 262] on input "Agree" at bounding box center [129, 259] width 5 height 5
radio input "true"
click at [638, 285] on link "Next" at bounding box center [636, 287] width 17 height 10
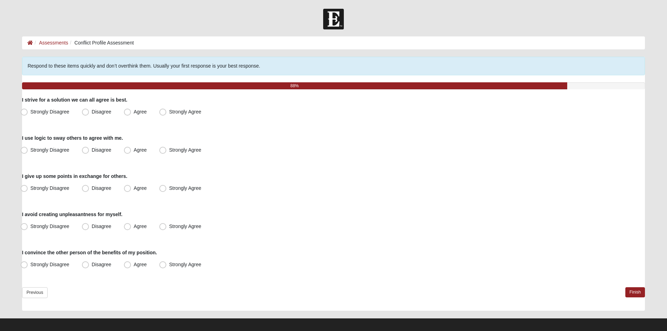
scroll to position [5, 0]
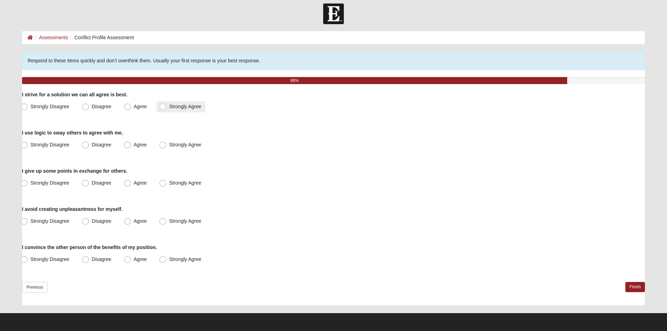
click at [169, 106] on span "Strongly Agree" at bounding box center [185, 107] width 32 height 6
click at [164, 106] on input "Strongly Agree" at bounding box center [164, 106] width 5 height 5
radio input "true"
click at [177, 152] on div "Respond to these items quickly and don’t overthink them. Usually your first res…" at bounding box center [333, 178] width 623 height 254
click at [175, 145] on span "Strongly Agree" at bounding box center [185, 145] width 32 height 6
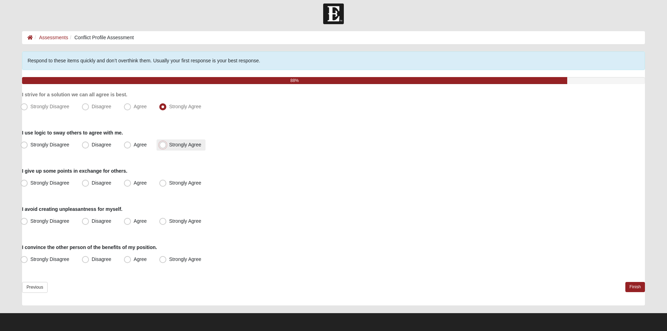
click at [167, 145] on input "Strongly Agree" at bounding box center [164, 145] width 5 height 5
radio input "true"
click at [141, 185] on span "Agree" at bounding box center [140, 183] width 13 height 6
click at [131, 185] on input "Agree" at bounding box center [129, 183] width 5 height 5
radio input "true"
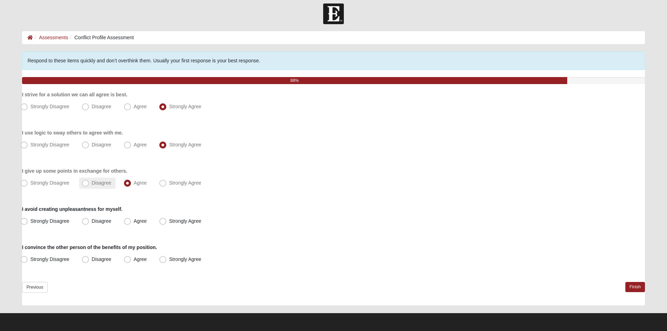
click at [92, 180] on span "Disagree" at bounding box center [102, 183] width 20 height 6
click at [86, 181] on input "Disagree" at bounding box center [87, 183] width 5 height 5
radio input "true"
click at [150, 182] on label "Agree" at bounding box center [136, 183] width 30 height 11
click at [131, 182] on input "Agree" at bounding box center [129, 183] width 5 height 5
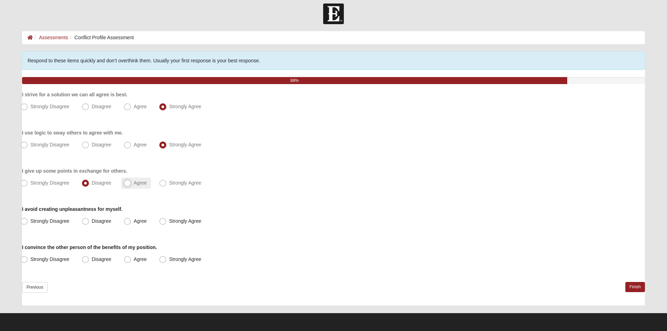
radio input "true"
click at [178, 221] on span "Strongly Agree" at bounding box center [185, 221] width 32 height 6
click at [167, 221] on input "Strongly Agree" at bounding box center [164, 221] width 5 height 5
radio input "true"
click at [94, 257] on span "Disagree" at bounding box center [102, 259] width 20 height 6
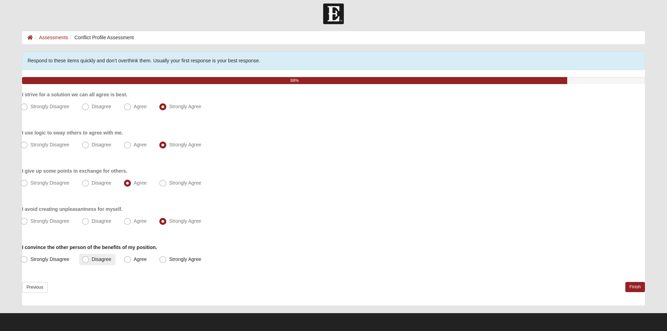
click at [89, 257] on input "Disagree" at bounding box center [87, 259] width 5 height 5
radio input "true"
click at [637, 286] on link "Finish" at bounding box center [635, 287] width 20 height 10
